Goal: Task Accomplishment & Management: Use online tool/utility

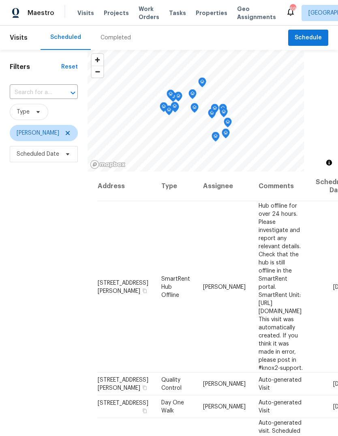
scroll to position [0, 58]
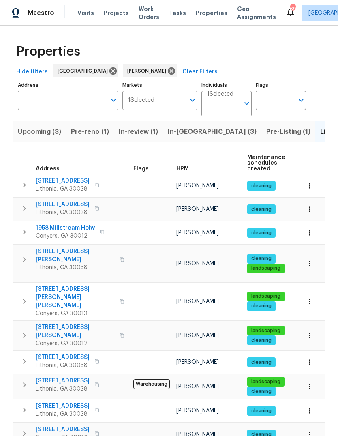
click at [267, 126] on span "Pre-Listing (1)" at bounding box center [289, 131] width 44 height 11
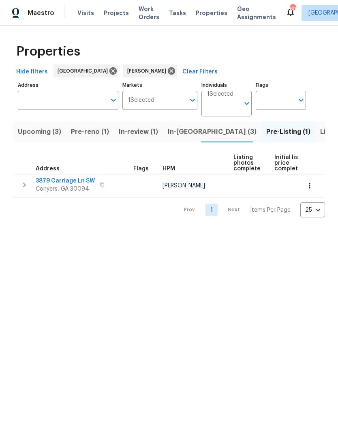
click at [82, 178] on span "3879 Carriage Ln SW" at bounding box center [65, 181] width 59 height 8
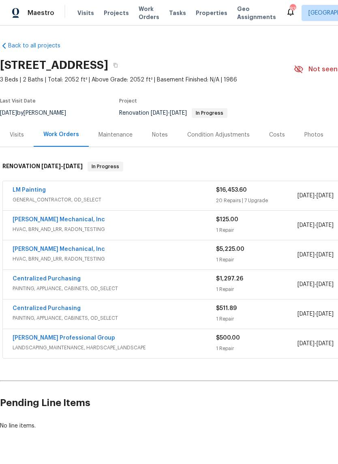
click at [315, 128] on div "Photos" at bounding box center [314, 135] width 39 height 24
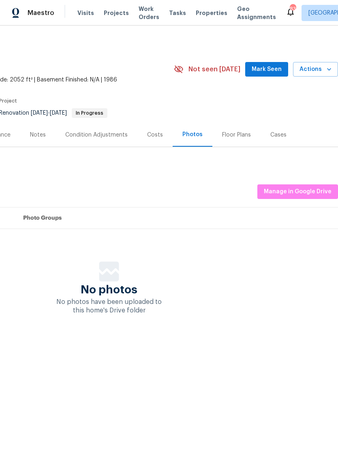
scroll to position [0, 120]
click at [297, 191] on span "Manage in Google Drive" at bounding box center [298, 192] width 68 height 10
